Goal: Unclear

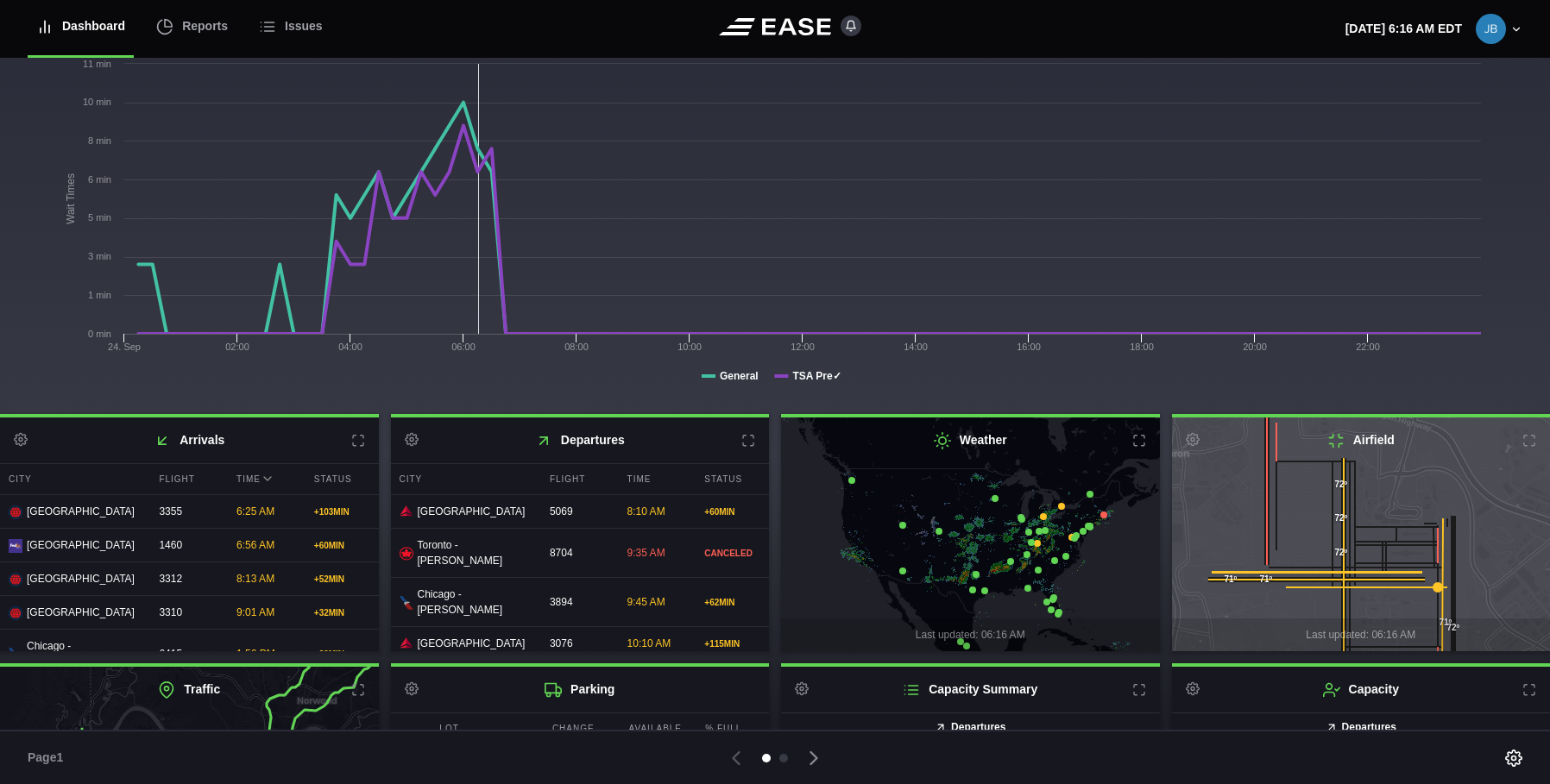
scroll to position [262, 0]
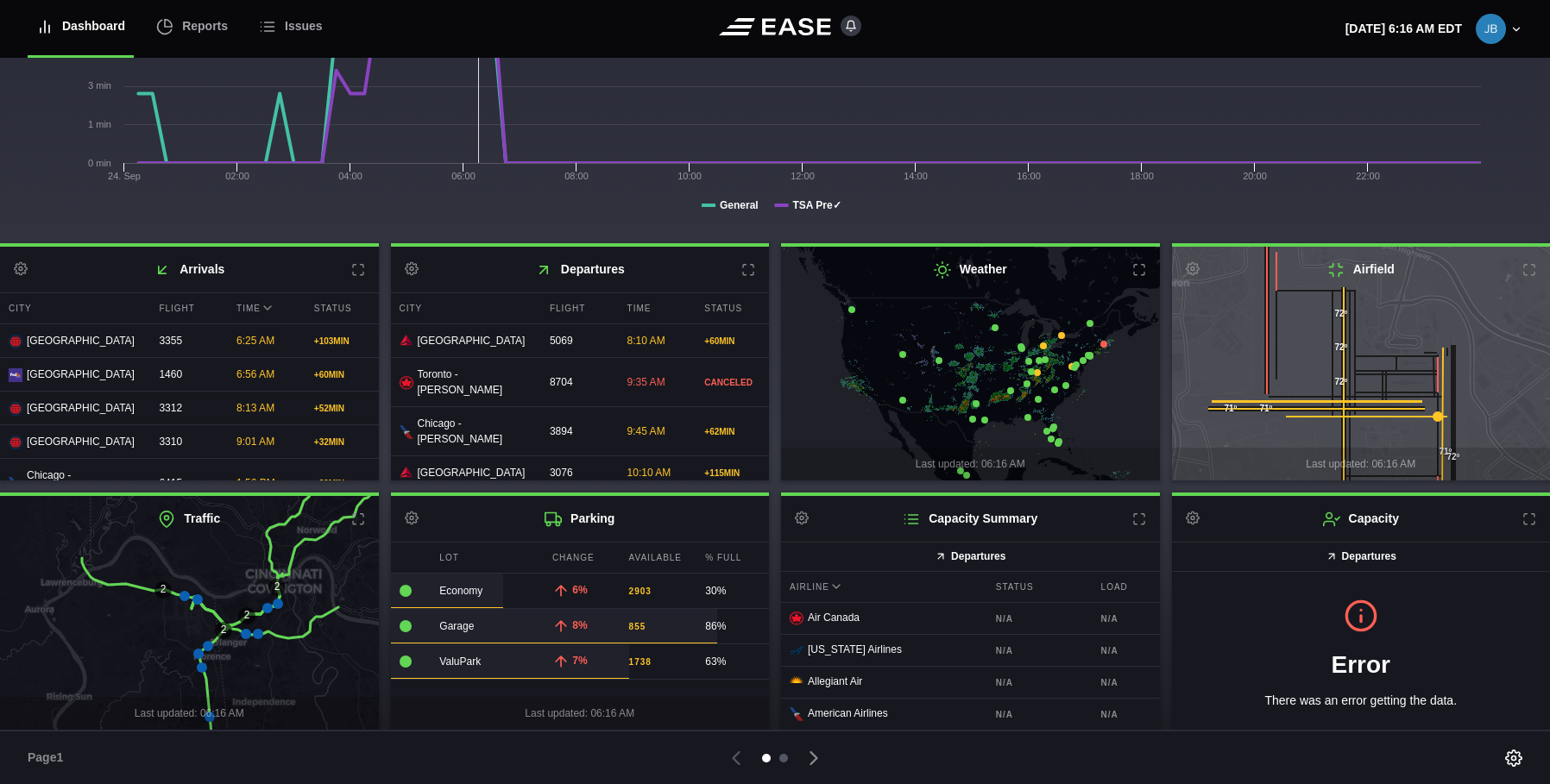
click at [782, 757] on div at bounding box center [783, 758] width 9 height 9
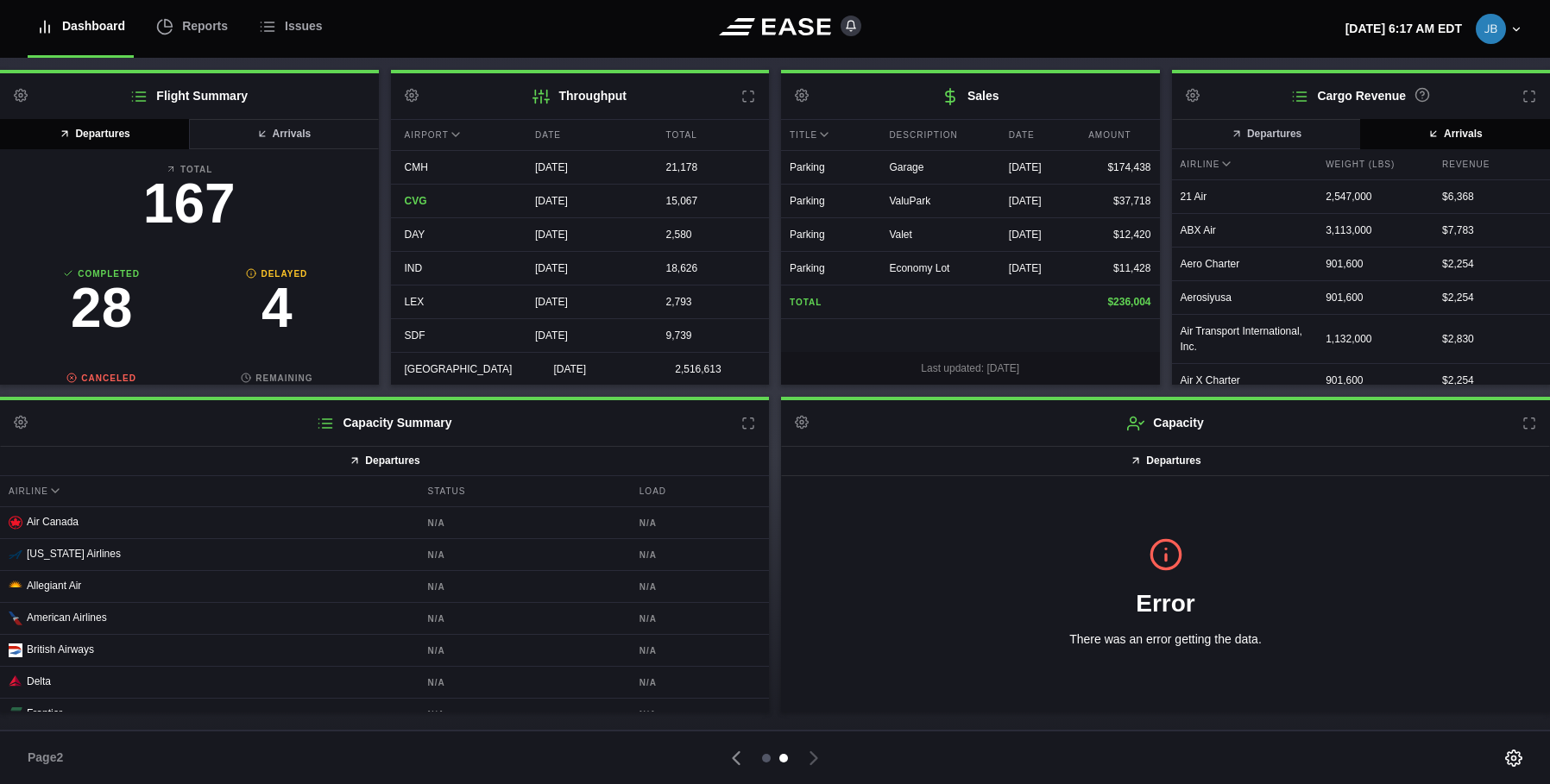
click at [766, 759] on div at bounding box center [766, 758] width 9 height 9
